Goal: Information Seeking & Learning: Learn about a topic

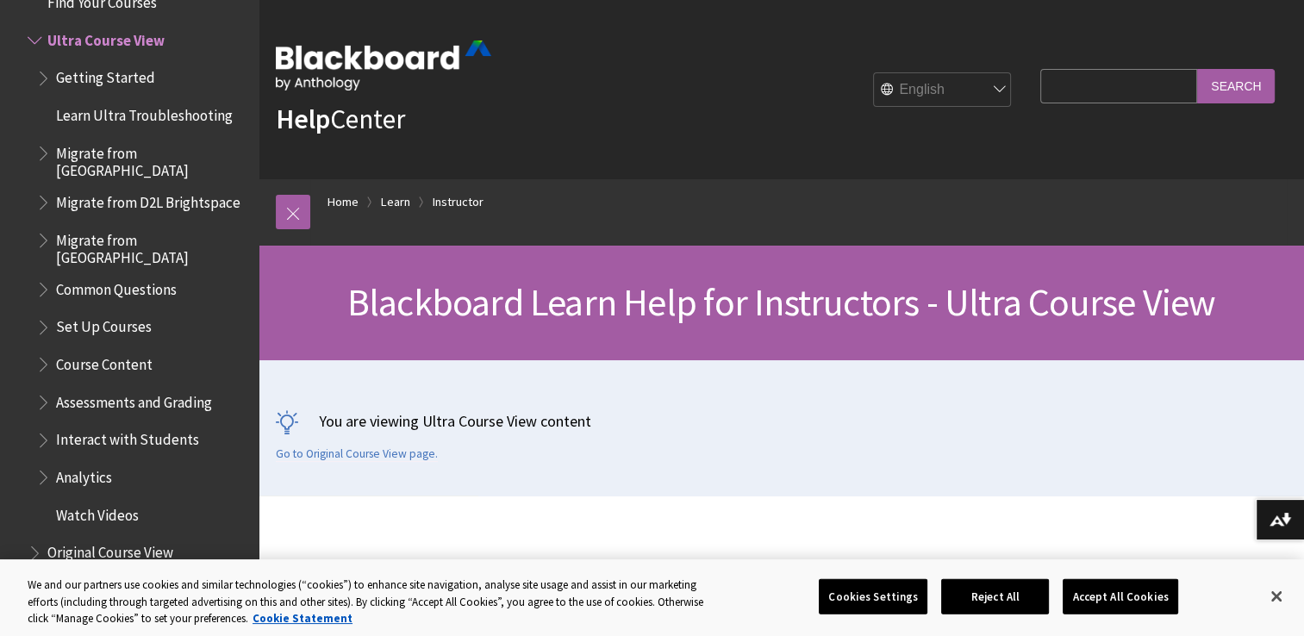
click at [963, 91] on select "English عربية Català Cymraeg Deutsch Español Suomi Français עברית Italiano 日本語 …" at bounding box center [943, 90] width 138 height 34
select select "/ar-sa/Learn/Instructor/Ultra"
click at [874, 73] on select "English عربية Català Cymraeg Deutsch Español Suomi Français עברית Italiano 日本語 …" at bounding box center [943, 90] width 138 height 34
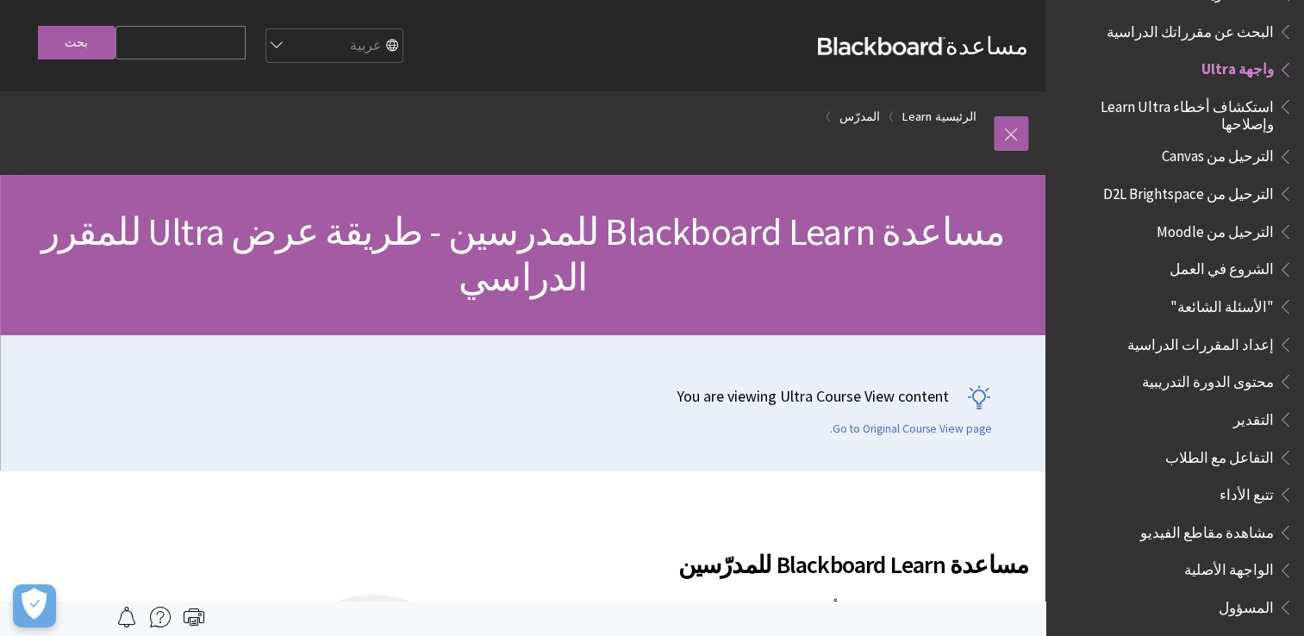
click at [1263, 17] on span "البحث عن مقرراتك الدراسية" at bounding box center [1189, 28] width 167 height 23
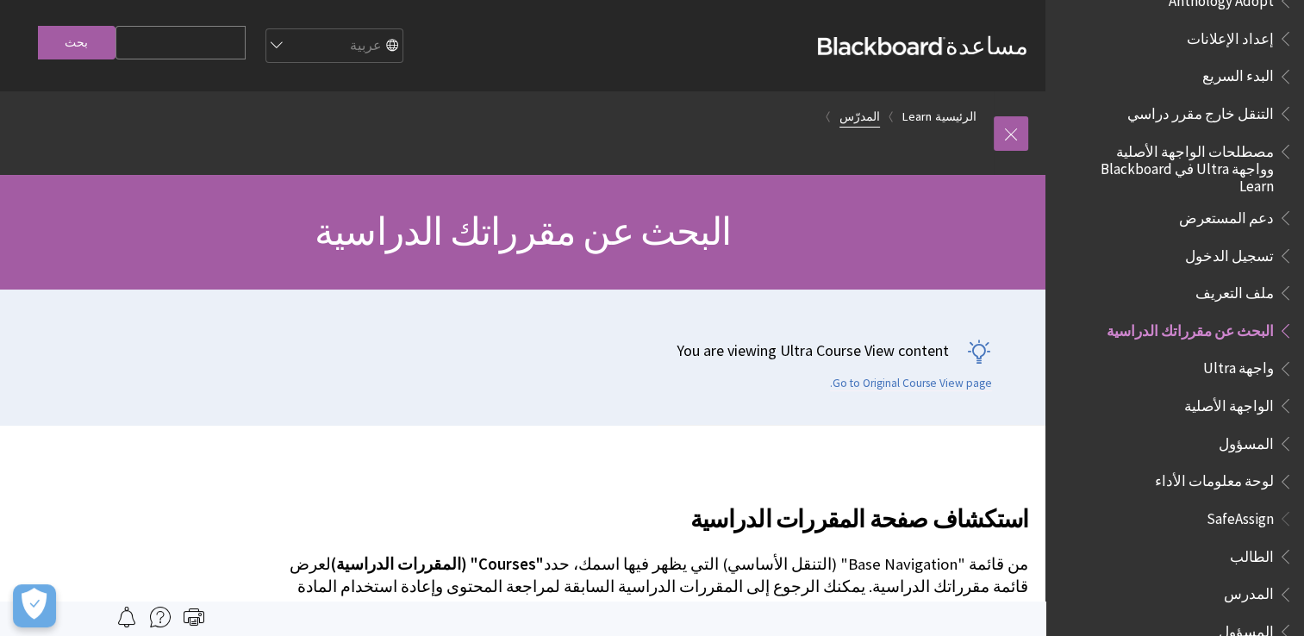
click at [872, 119] on link "المدرّس" at bounding box center [859, 117] width 41 height 22
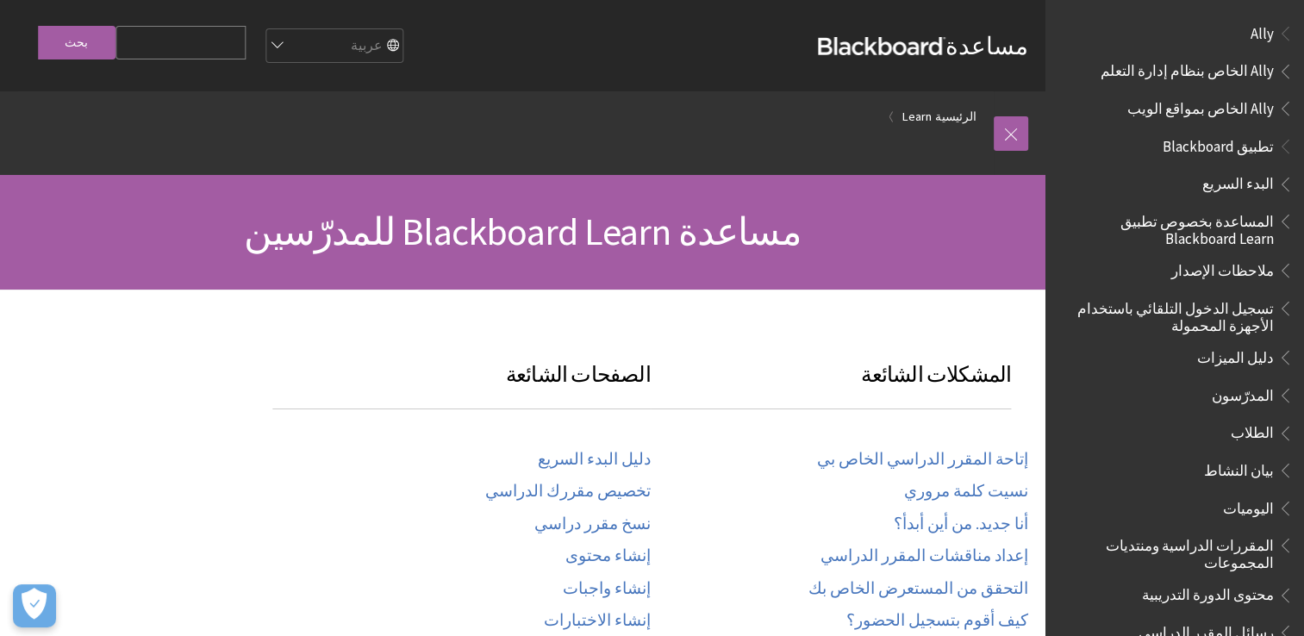
scroll to position [1269, 0]
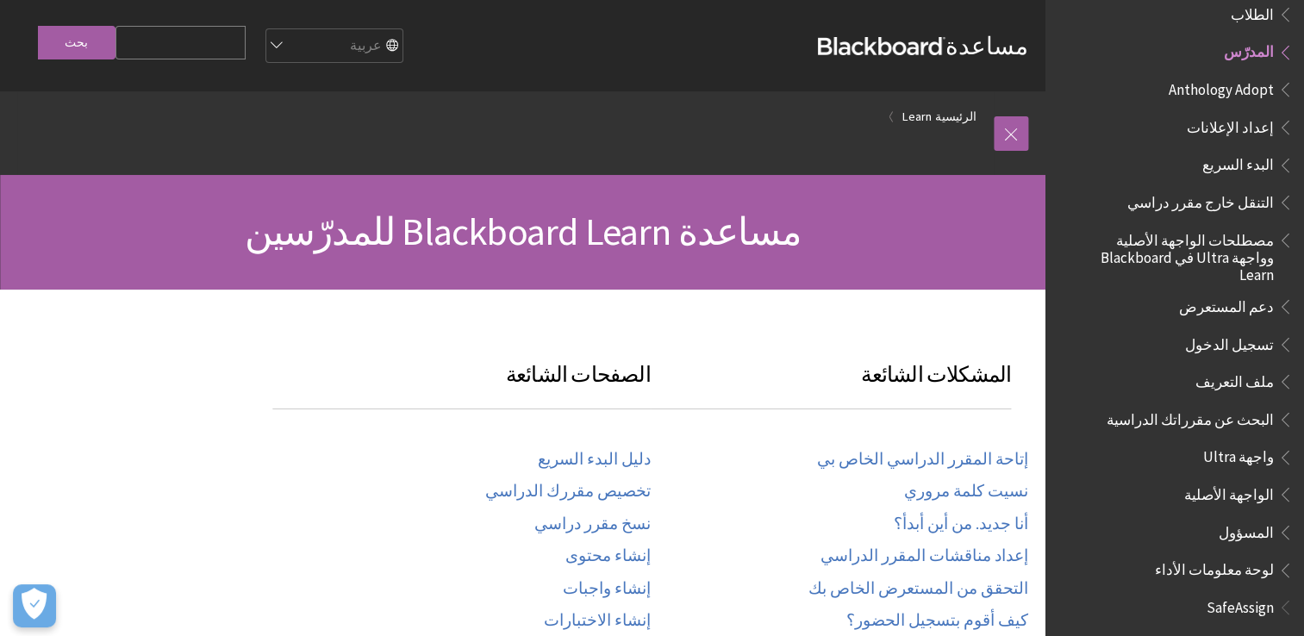
click at [956, 535] on div "إتاحة المقرر الدراسي الخاص بي نسيت كلمة مروري أنا جديد. من أين أبدأ؟ إعداد مناق…" at bounding box center [840, 569] width 378 height 277
click at [956, 532] on link "أنا جديد. من أين أبدأ؟" at bounding box center [961, 524] width 134 height 20
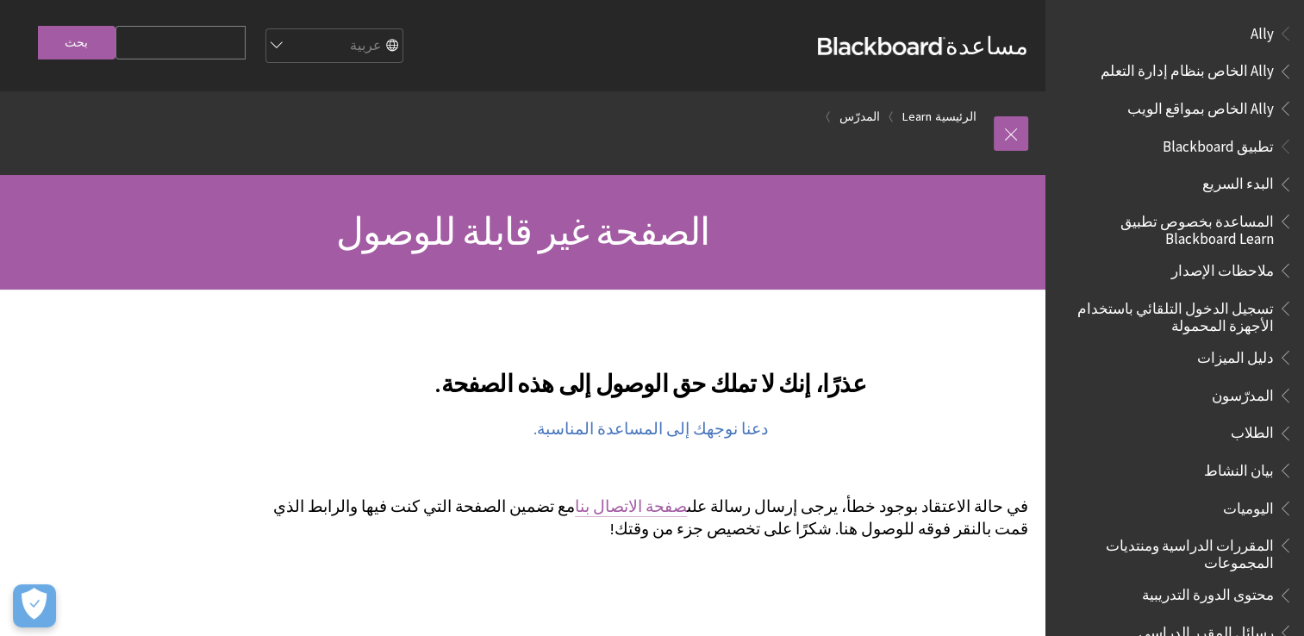
click at [687, 509] on link "صفحة الاتصال بنا" at bounding box center [631, 506] width 112 height 21
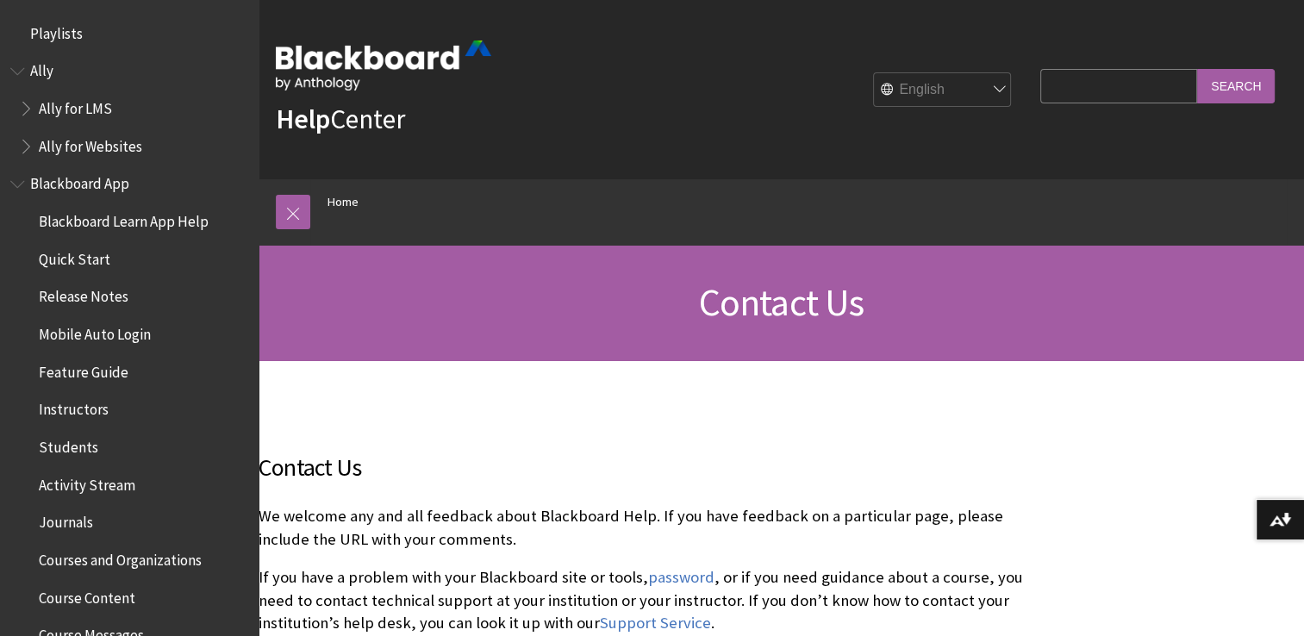
click at [926, 102] on select "English عربية Català Cymraeg Deutsch Español Suomi Français עברית Italiano 日本語 …" at bounding box center [943, 90] width 138 height 34
select select "/ar-sa/Contact_Us"
click at [874, 73] on select "English عربية Català Cymraeg Deutsch Español Suomi Français עברית Italiano 日本語 …" at bounding box center [943, 90] width 138 height 34
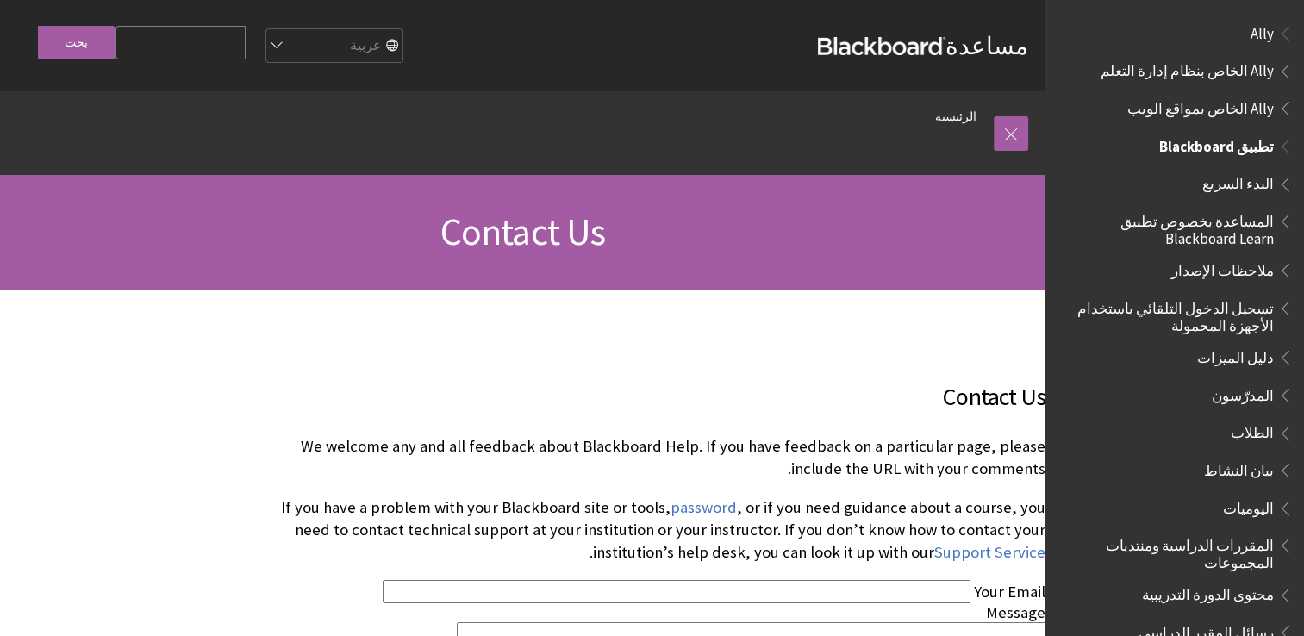
click at [1252, 436] on span "الطلاب" at bounding box center [1252, 430] width 43 height 23
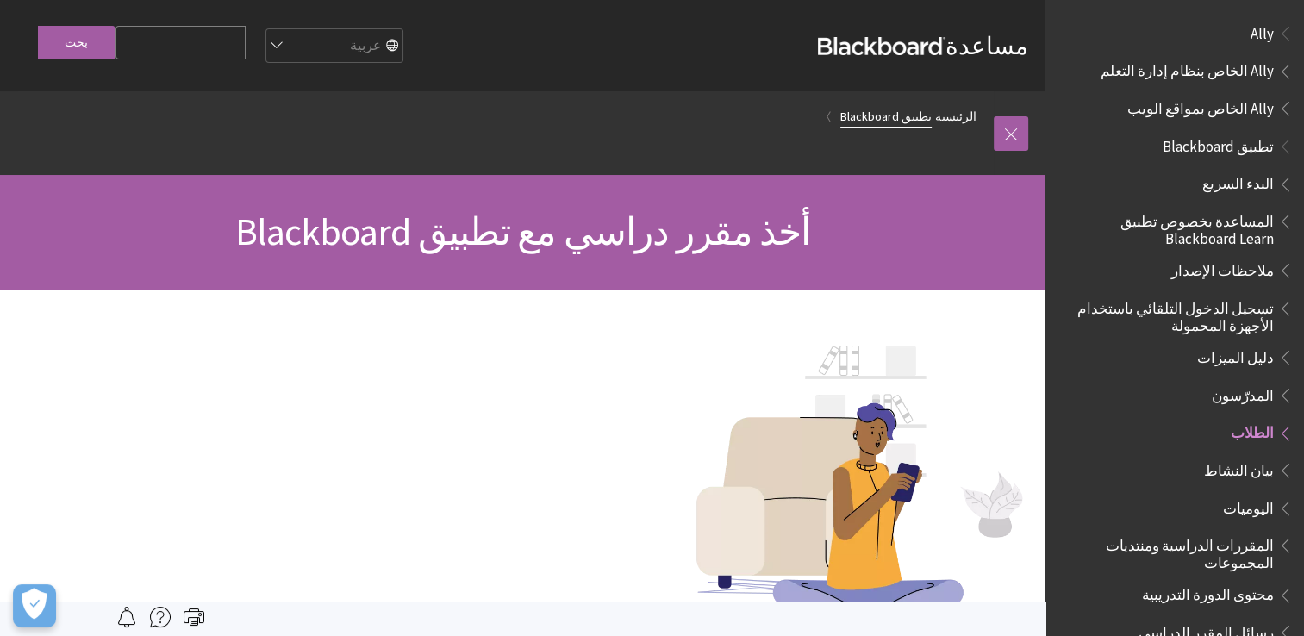
click at [887, 116] on link "تطبيق Blackboard" at bounding box center [885, 117] width 91 height 22
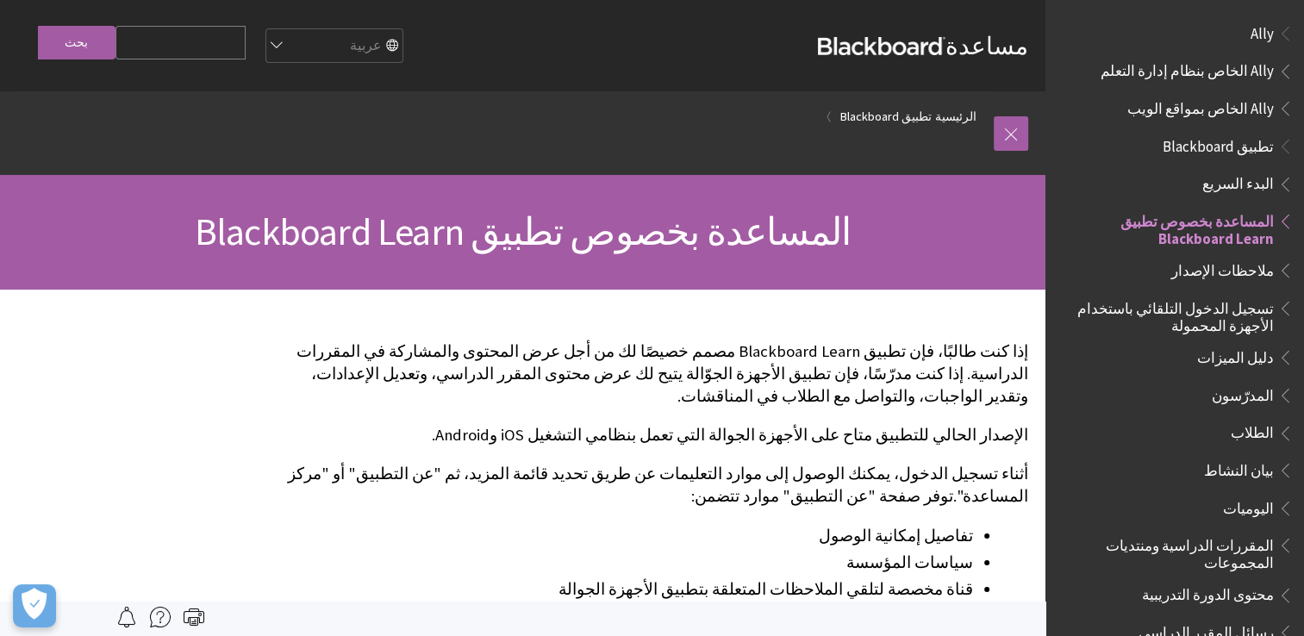
scroll to position [181, 0]
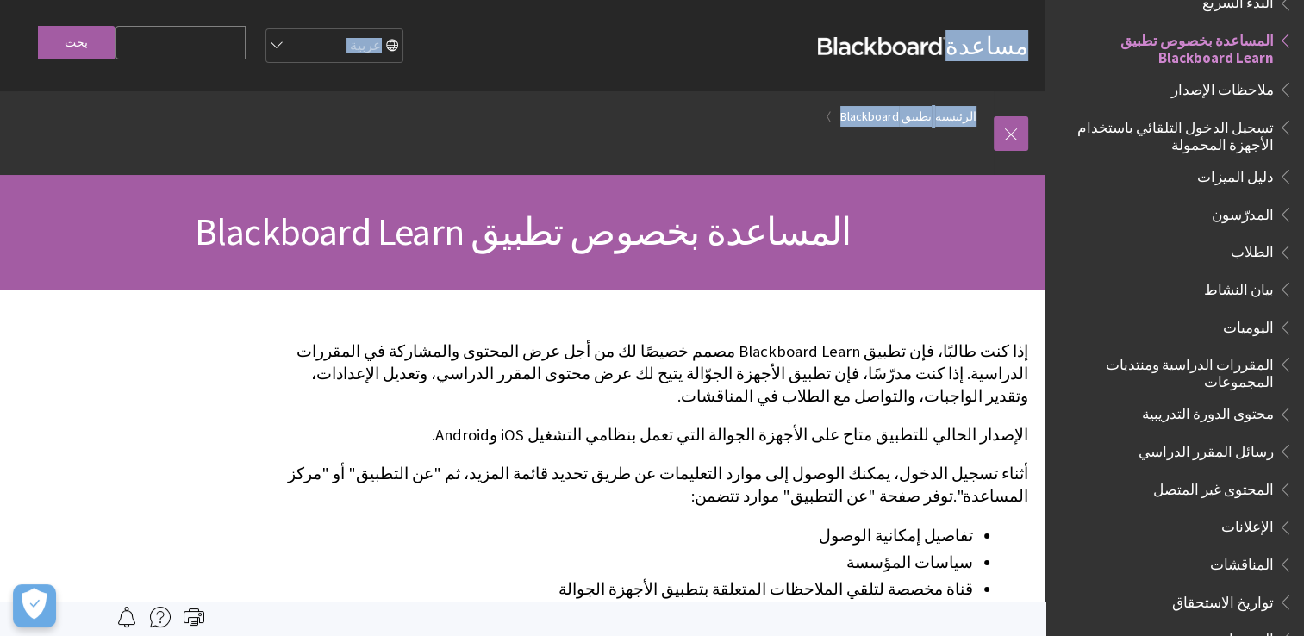
drag, startPoint x: 728, startPoint y: 172, endPoint x: 1028, endPoint y: 67, distance: 317.8
click at [1028, 67] on div "مساعدة Blackboard مساعدة Bb English عربية Català Cymraeg Deutsch Español Suomi …" at bounding box center [522, 145] width 1045 height 290
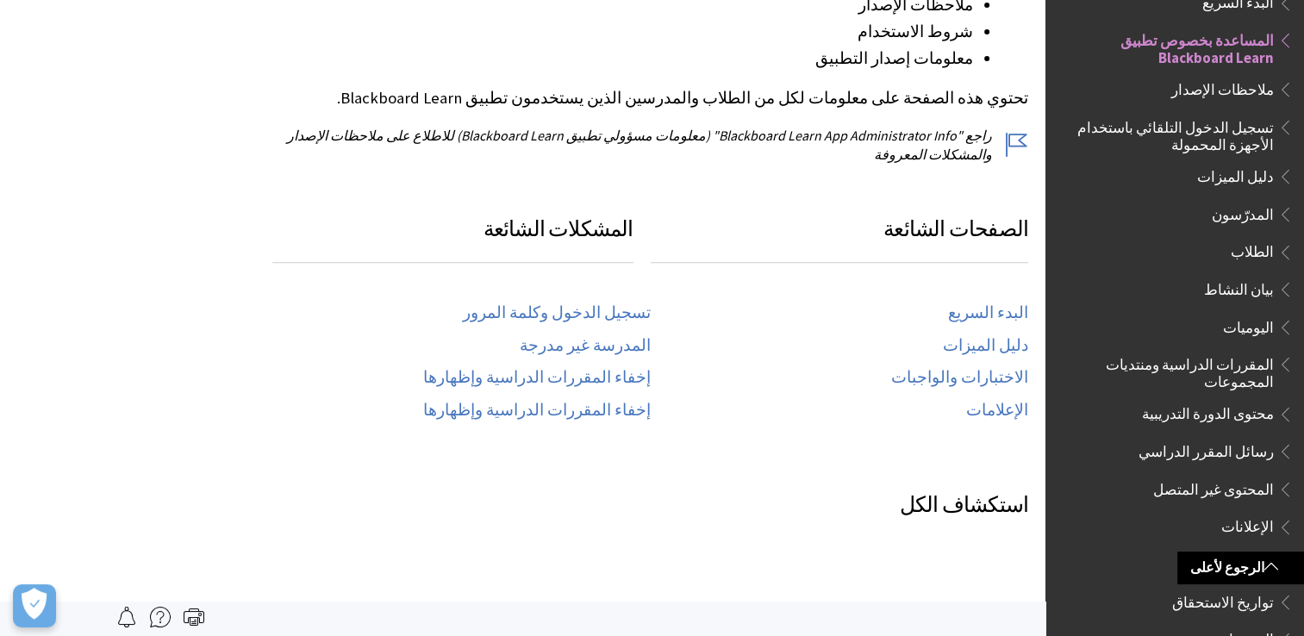
scroll to position [0, 0]
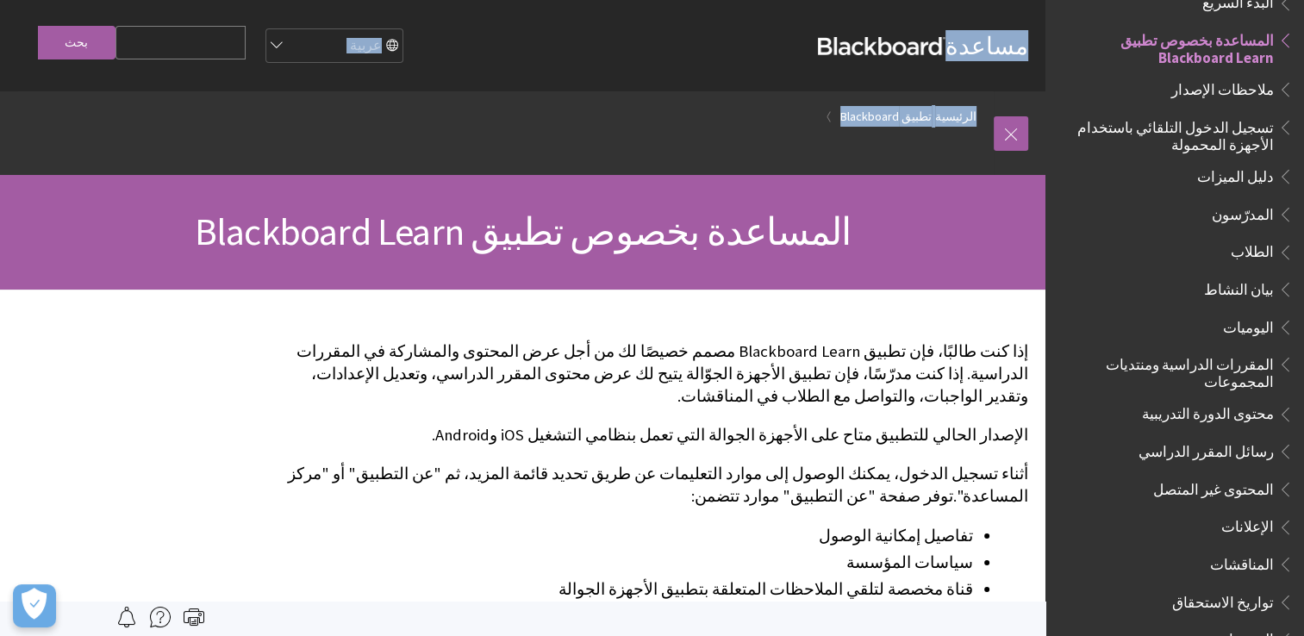
click at [146, 46] on input "Search Query" at bounding box center [180, 43] width 130 height 34
click at [93, 54] on input "بحث" at bounding box center [77, 43] width 78 height 34
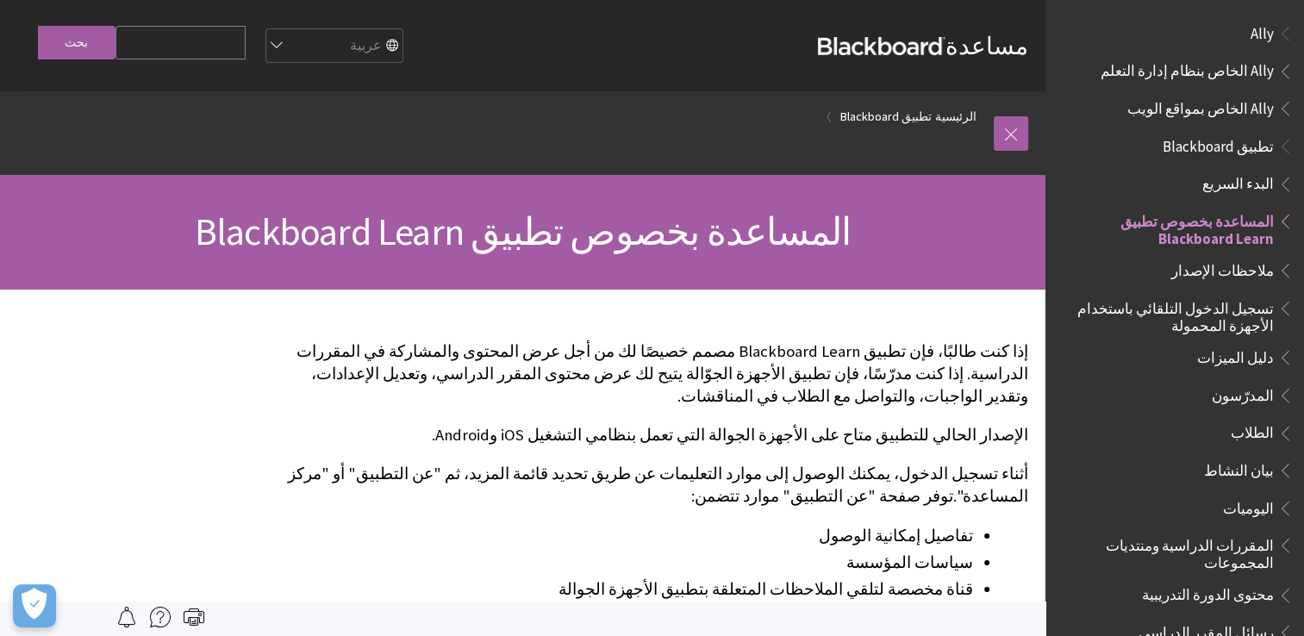
scroll to position [181, 0]
